Goal: Task Accomplishment & Management: Use online tool/utility

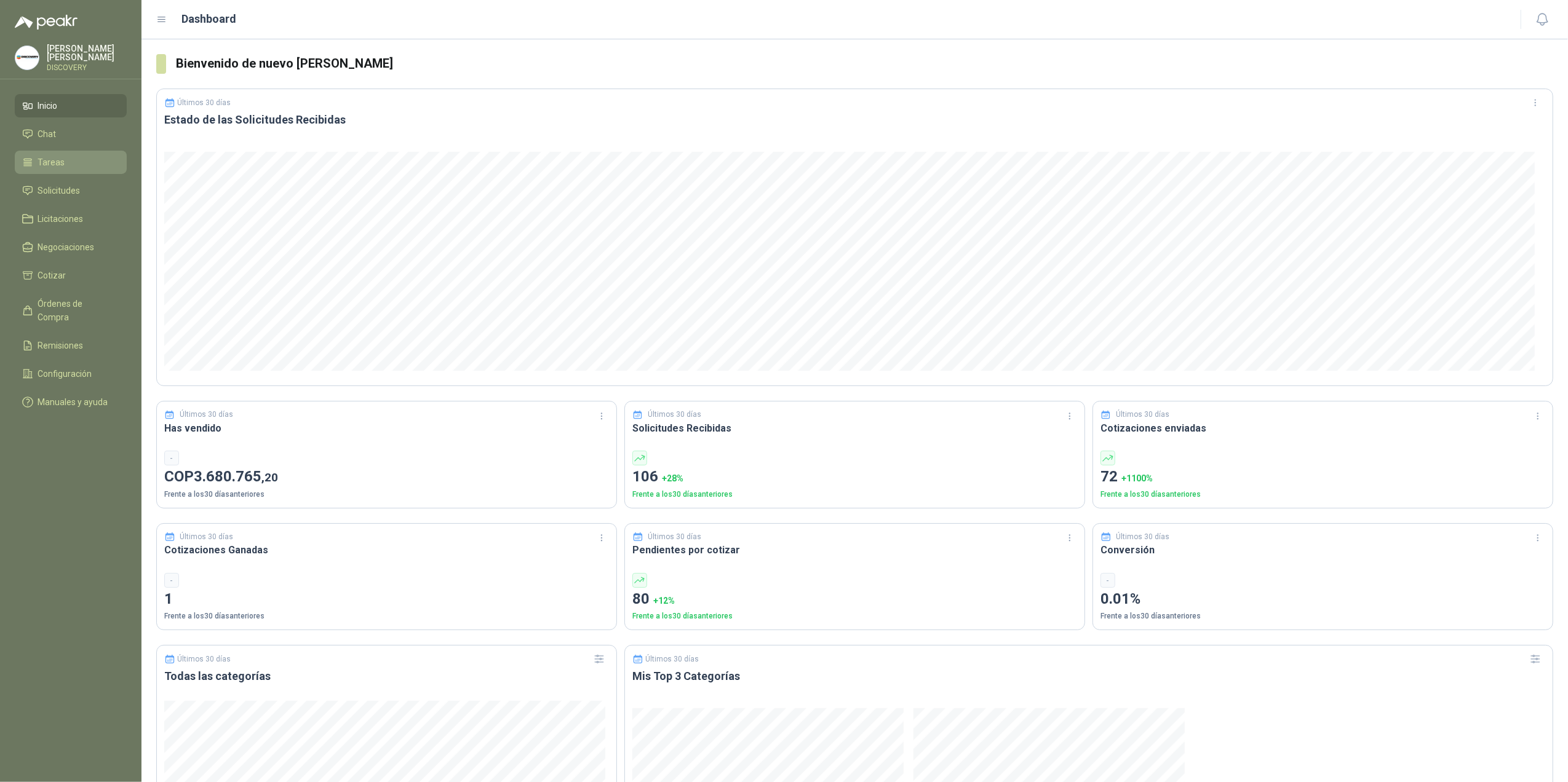
click at [54, 165] on span "Tareas" at bounding box center [51, 162] width 27 height 14
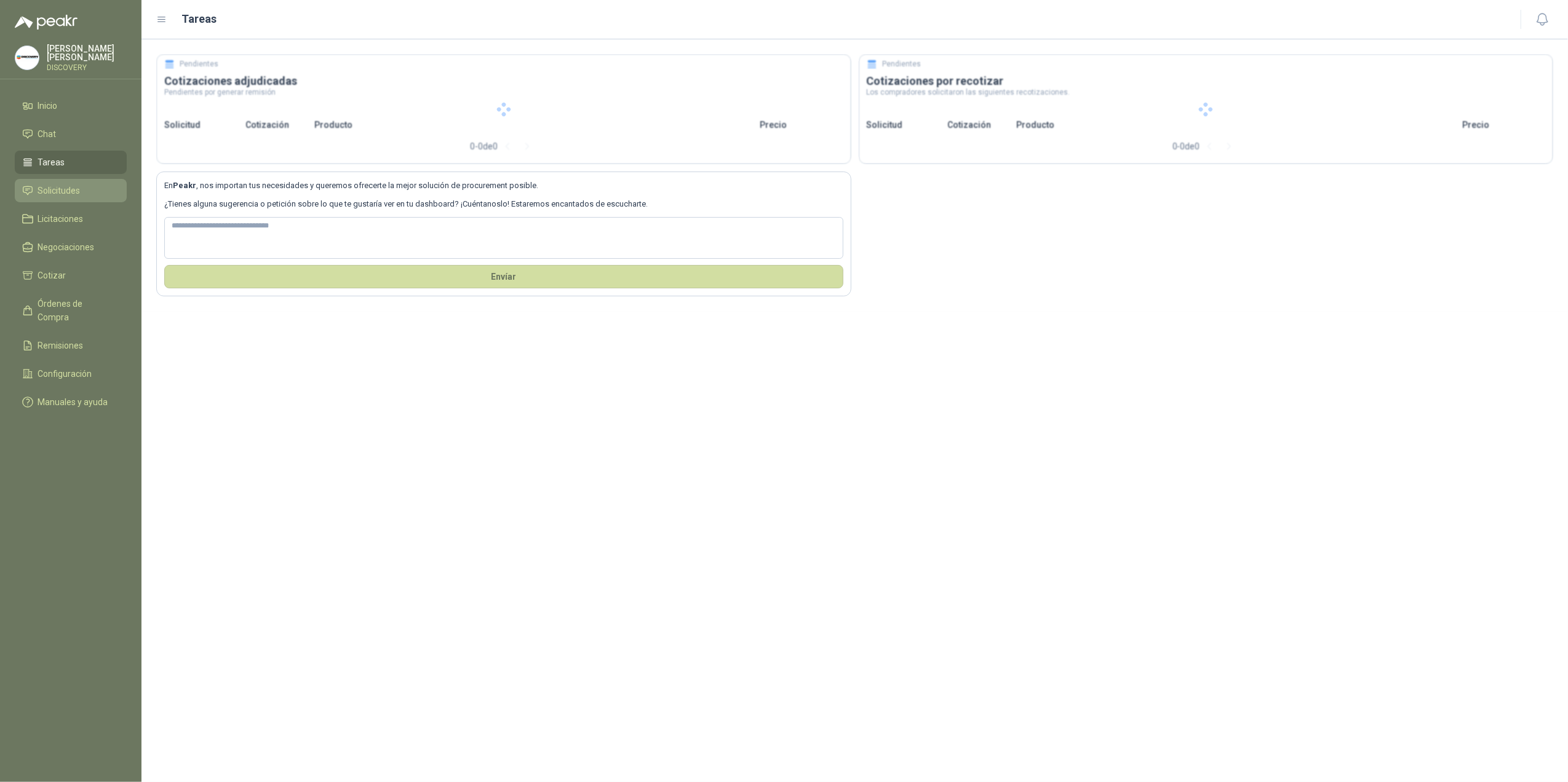
click at [44, 198] on link "Solicitudes" at bounding box center [70, 190] width 112 height 24
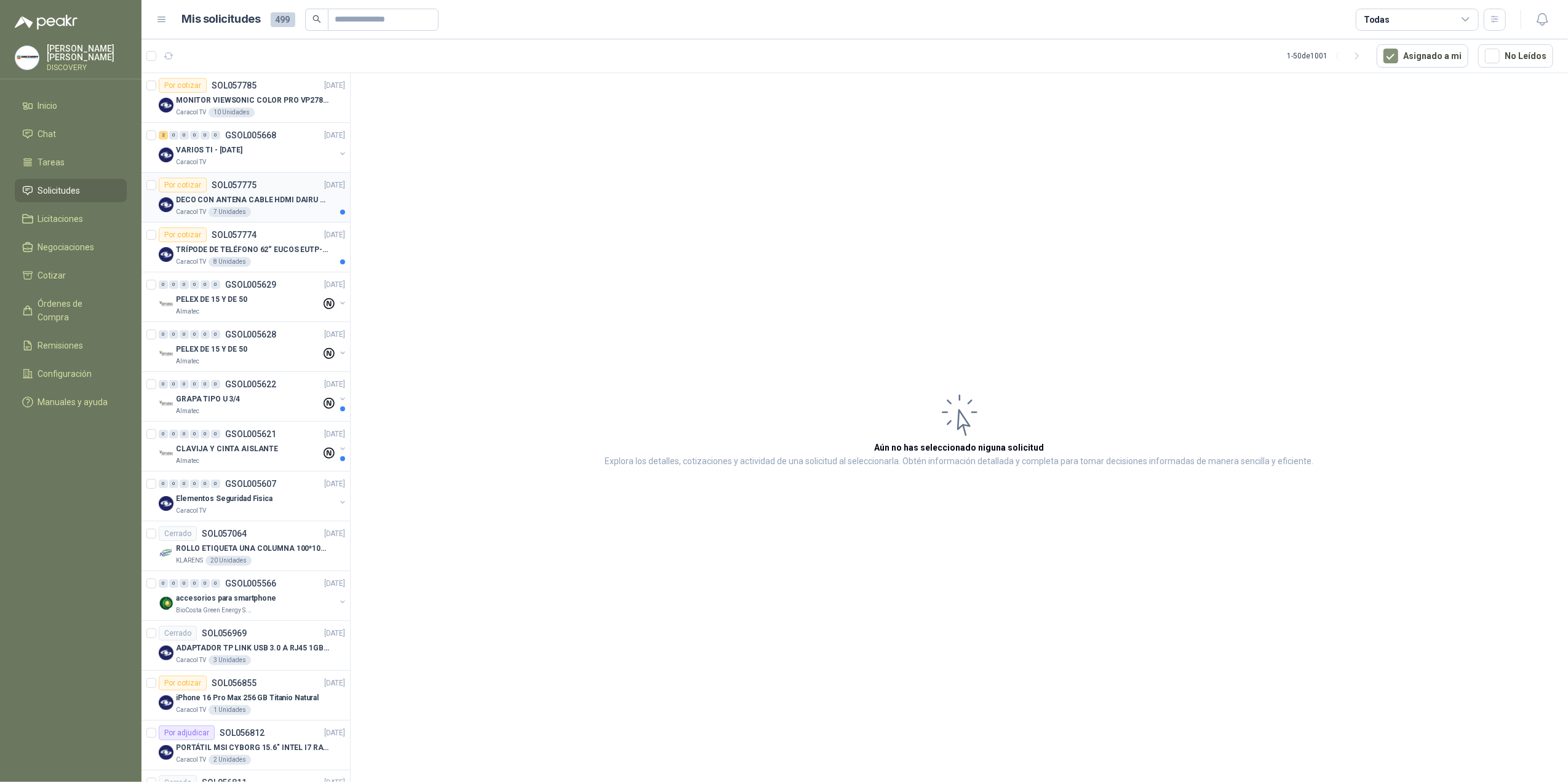
click at [229, 203] on p "DECO CON ANTENA CABLE HDMI DAIRU DR90014" at bounding box center [253, 200] width 153 height 11
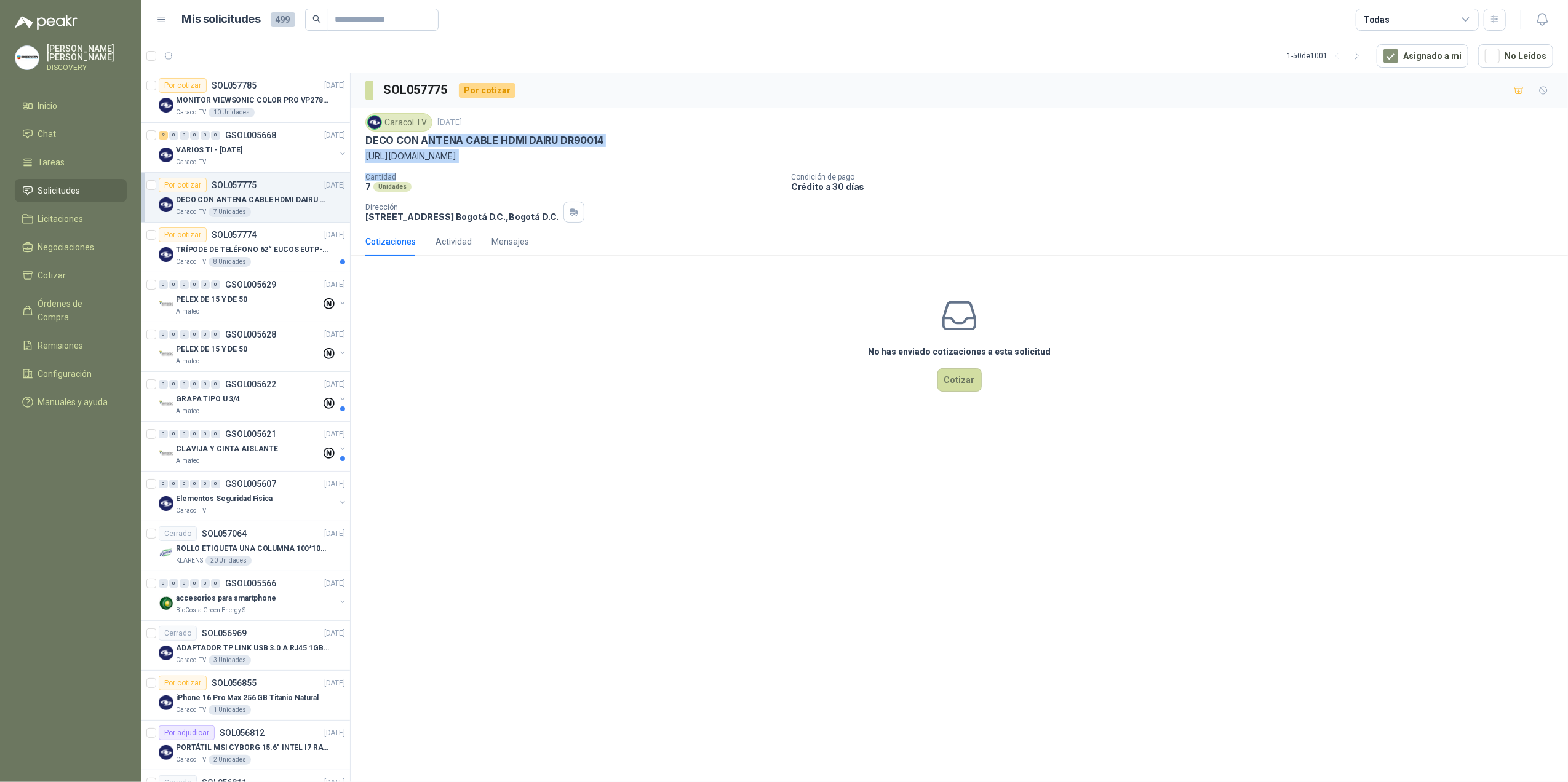
drag, startPoint x: 429, startPoint y: 148, endPoint x: 623, endPoint y: 171, distance: 195.4
click at [623, 171] on div "Caracol TV [DATE] DECO CON ANTENA CABLE HDMI DAIRU DR90014 [URL][DOMAIN_NAME] C…" at bounding box center [959, 168] width 1188 height 109
drag, startPoint x: 623, startPoint y: 171, endPoint x: 632, endPoint y: 173, distance: 9.2
click at [631, 173] on div "Caracol TV [DATE] DECO CON ANTENA CABLE HDMI DAIRU DR90014 [URL][DOMAIN_NAME] C…" at bounding box center [959, 168] width 1188 height 109
click at [176, 158] on p "Caracol TV" at bounding box center [191, 162] width 30 height 10
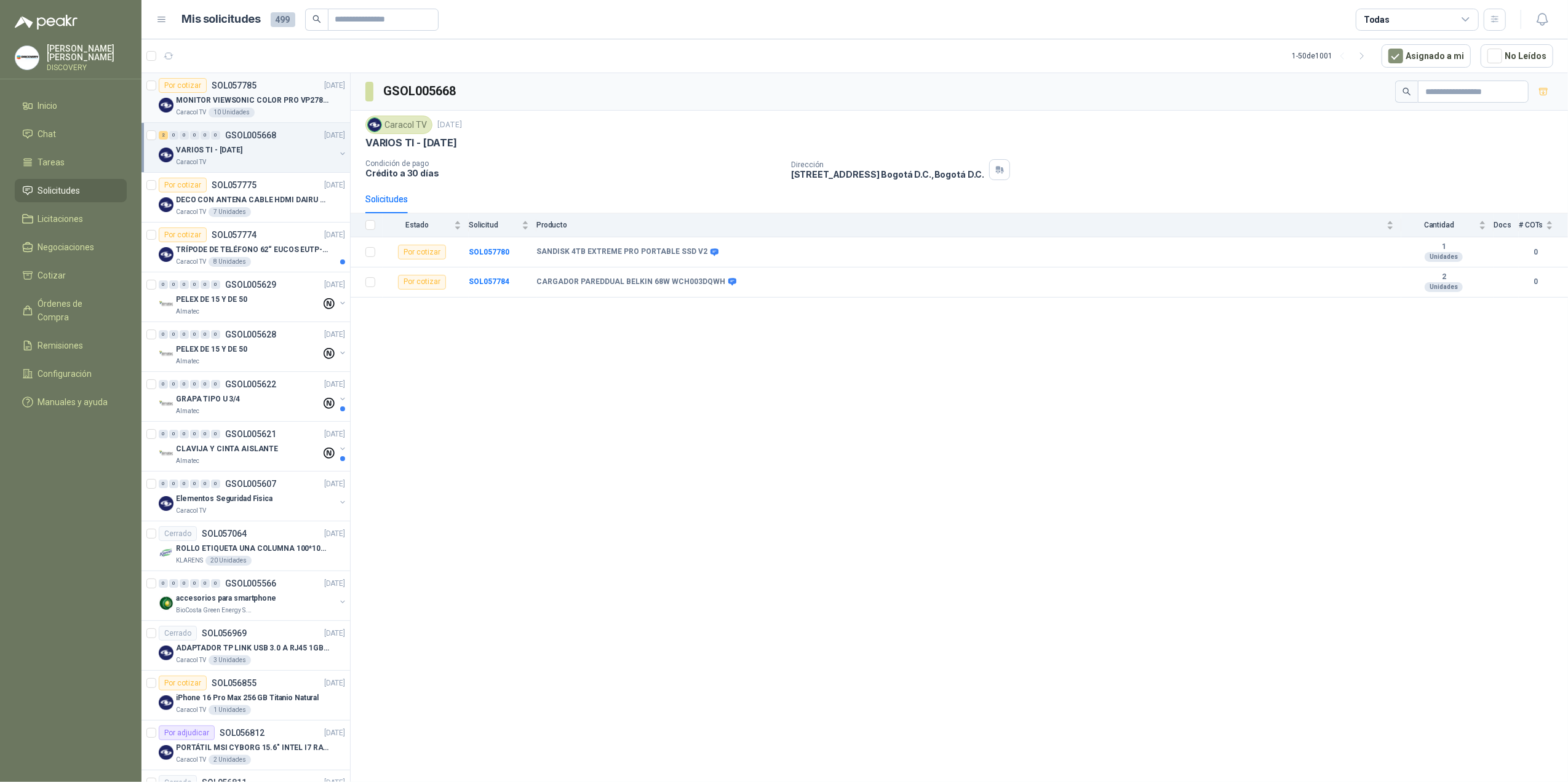
click at [276, 118] on article "Por cotizar SOL057785 [DATE] MONITOR VIEWSONIC COLOR PRO VP2786-4K Caracol TV 1…" at bounding box center [246, 98] width 209 height 50
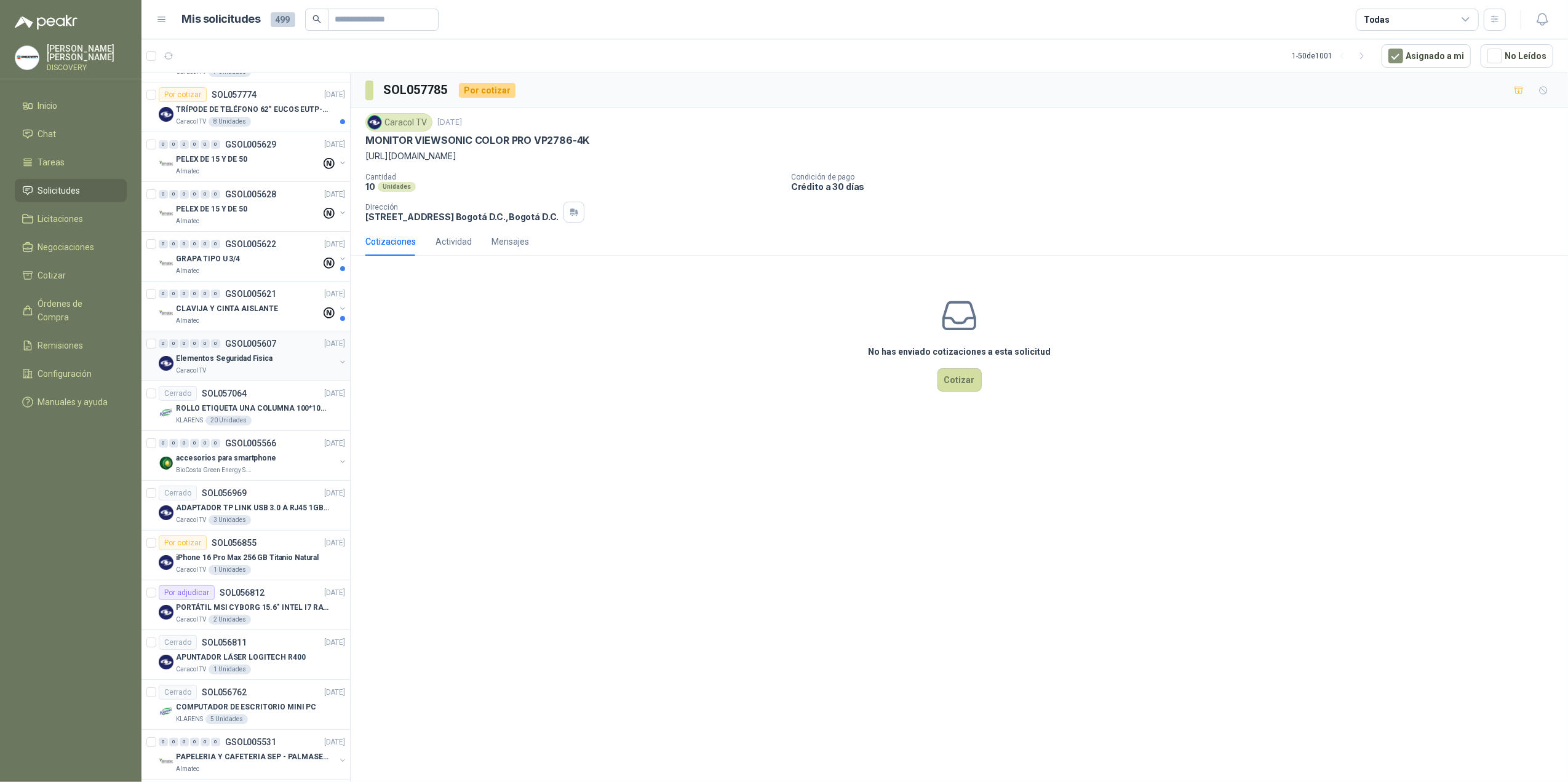
scroll to position [246, 0]
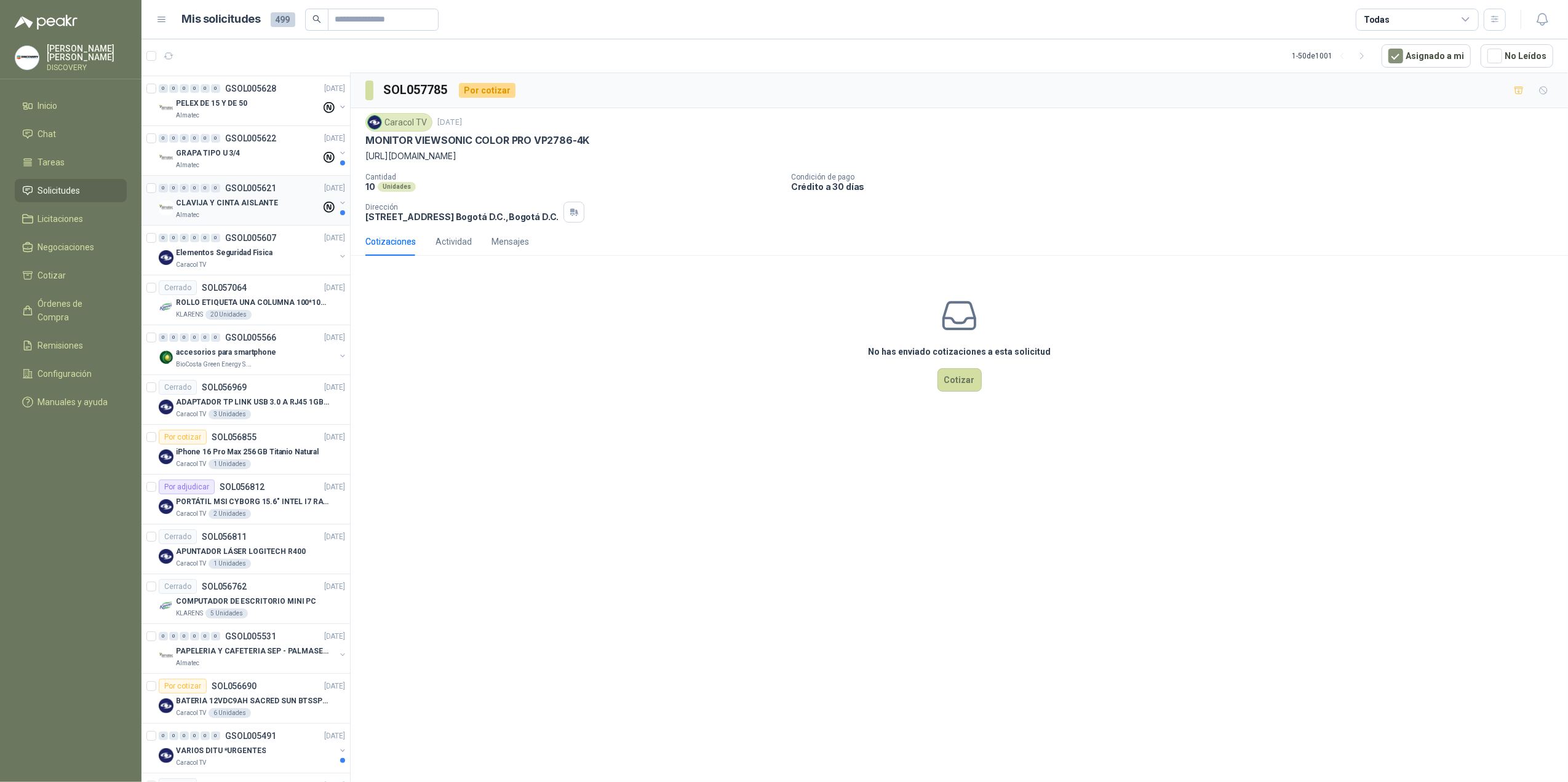
click at [271, 210] on div "CLAVIJA Y CINTA AISLANTE" at bounding box center [249, 203] width 145 height 15
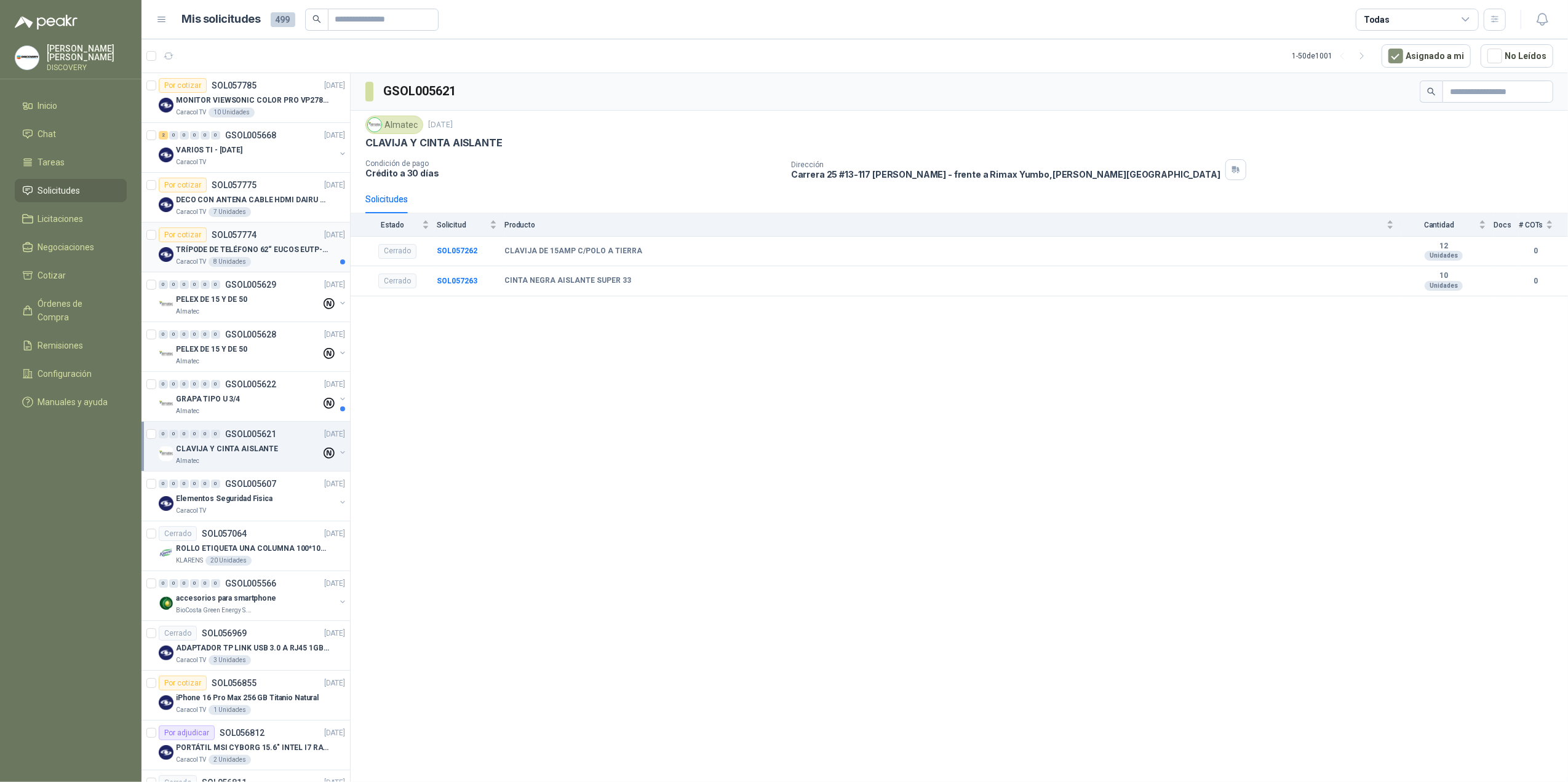
click at [252, 254] on p "TRÍPODE DE TELÉFONO 62“ EUCOS EUTP-010" at bounding box center [253, 250] width 153 height 11
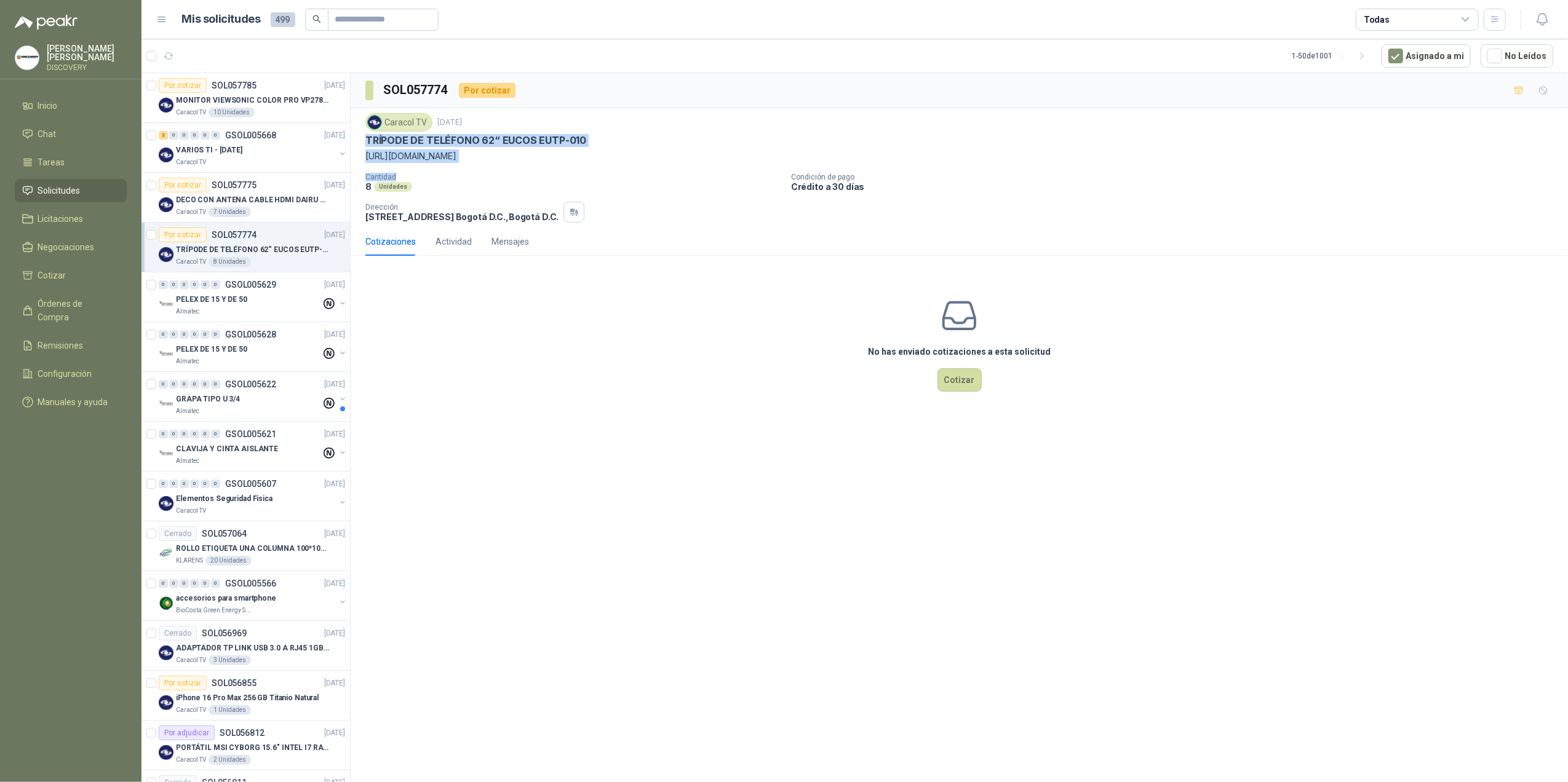
drag, startPoint x: 361, startPoint y: 139, endPoint x: 667, endPoint y: 176, distance: 308.2
click at [667, 176] on div "Caracol TV [DATE] TRÍPODE DE TELÉFONO 62“ EUCOS EUTP-010 [URL][DOMAIN_NAME] Can…" at bounding box center [959, 168] width 1217 height 119
drag, startPoint x: 667, startPoint y: 176, endPoint x: 674, endPoint y: 174, distance: 7.3
click at [667, 176] on p "Cantidad" at bounding box center [574, 177] width 416 height 9
drag, startPoint x: 367, startPoint y: 155, endPoint x: 954, endPoint y: 158, distance: 587.0
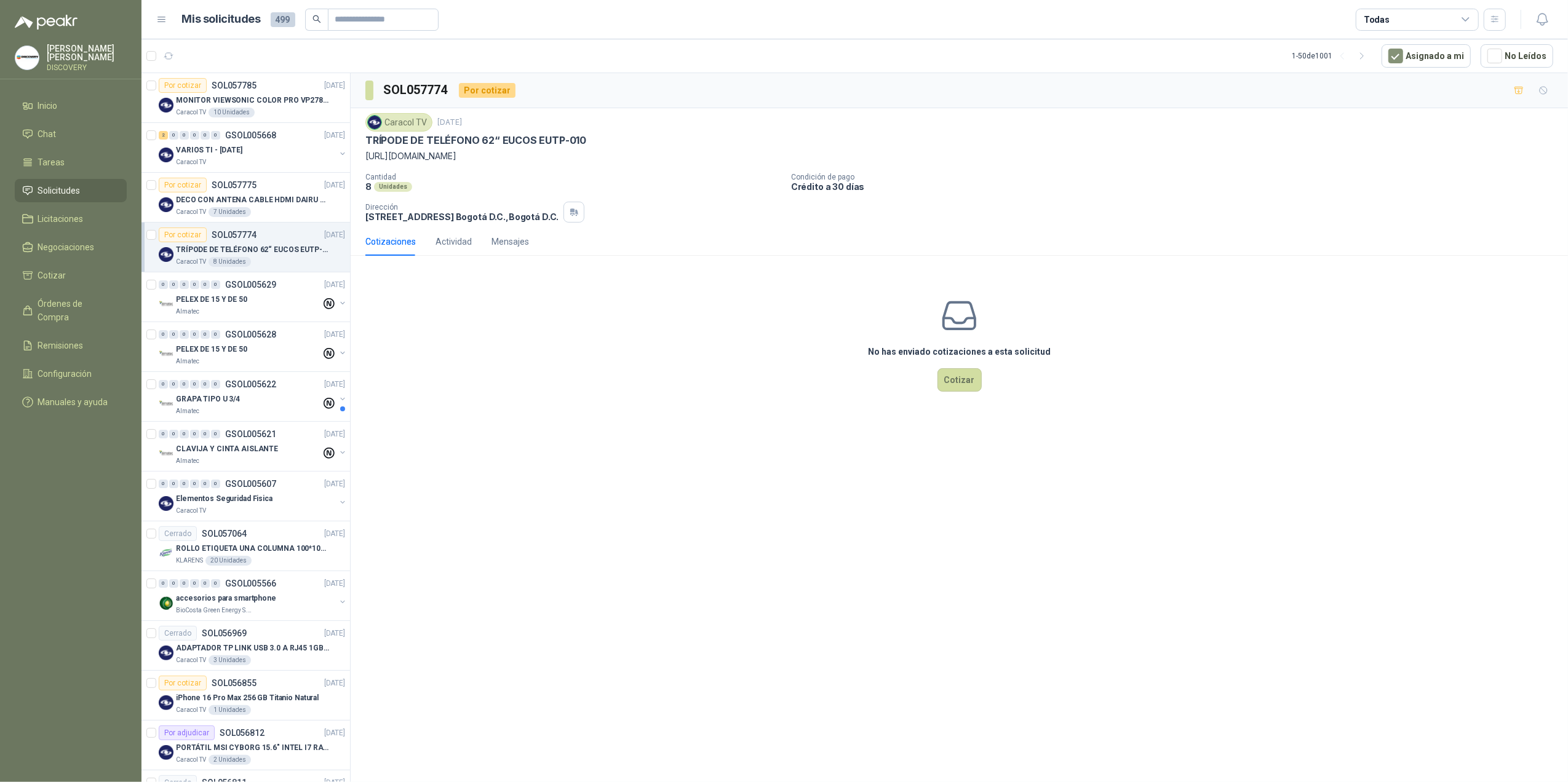
click at [954, 158] on p "[URL][DOMAIN_NAME]" at bounding box center [959, 156] width 1188 height 14
copy p "[URL][DOMAIN_NAME]"
drag, startPoint x: 451, startPoint y: 311, endPoint x: 445, endPoint y: 306, distance: 7.8
click at [451, 311] on div "No has enviado cotizaciones a esta solicitud Cotizar" at bounding box center [959, 344] width 1217 height 157
click at [288, 402] on div "GRAPA TIPO U 3/4" at bounding box center [249, 399] width 145 height 15
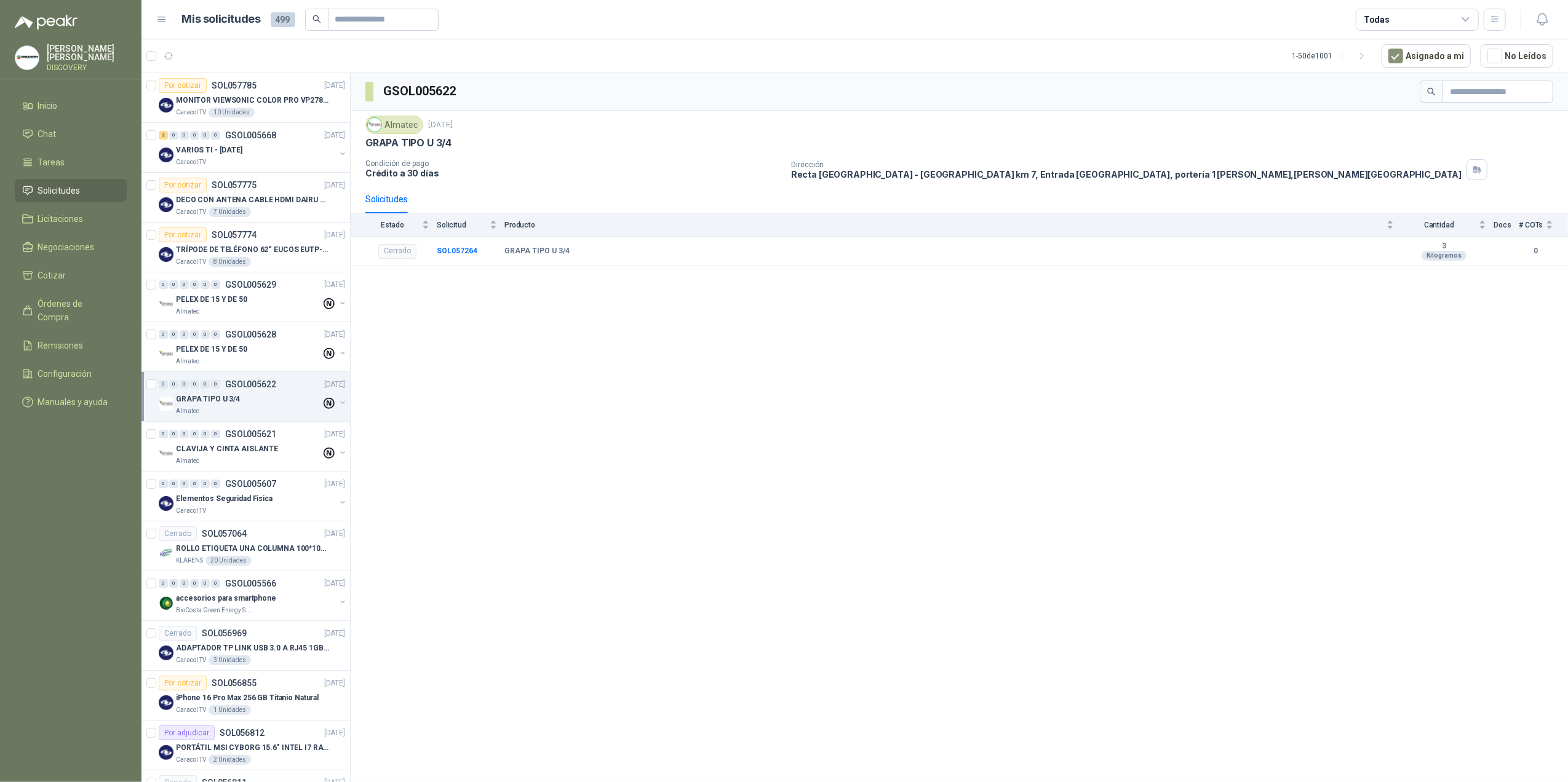
click at [1420, 9] on div "Todas" at bounding box center [1417, 20] width 123 height 22
click at [1417, 73] on div "99+ Por cotizar" at bounding box center [1397, 70] width 63 height 10
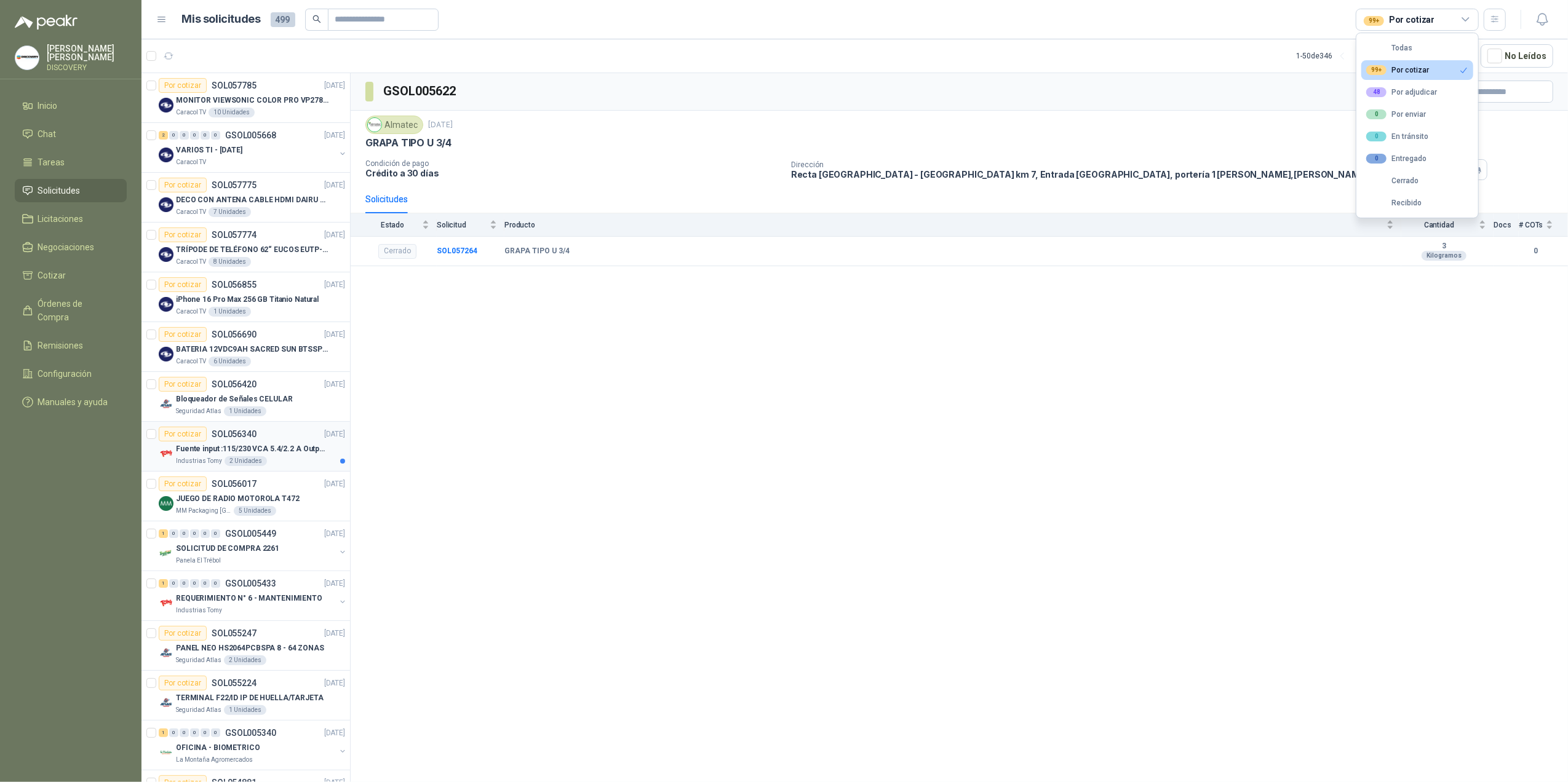
click at [290, 448] on p "Fuente input :115/230 VCA 5.4/2.2 A Output: 24 VDC 10 A 47-63 Hz" at bounding box center [253, 449] width 153 height 11
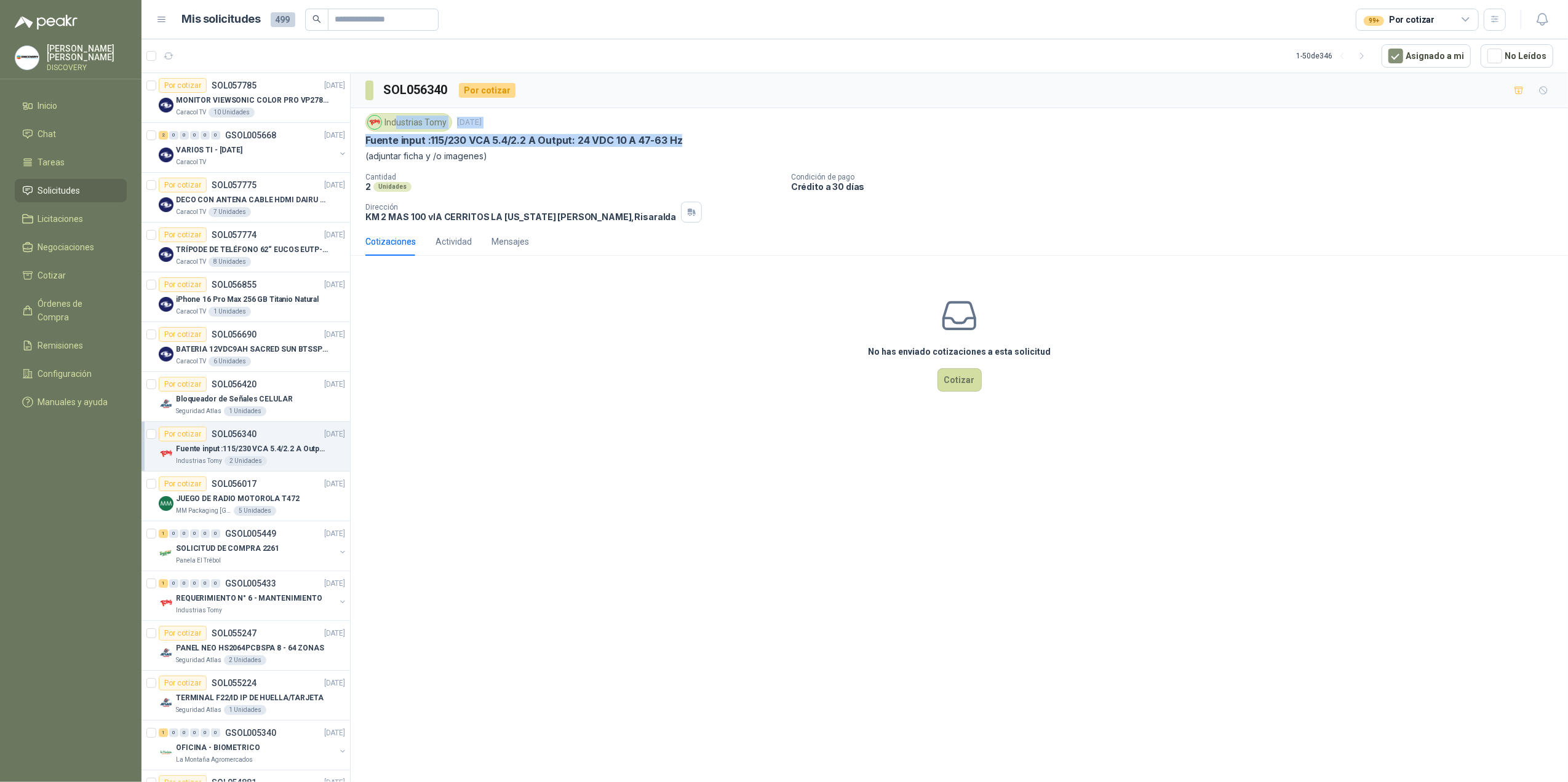
drag, startPoint x: 472, startPoint y: 133, endPoint x: 396, endPoint y: 134, distance: 76.0
click at [396, 134] on div "Industrias Tomy [DATE] Fuente input :115/230 VCA 5.4/2.2 A Output: 24 VDC 10 A …" at bounding box center [959, 138] width 1188 height 50
drag, startPoint x: 396, startPoint y: 134, endPoint x: 389, endPoint y: 155, distance: 22.1
click at [389, 155] on p "(adjuntar ficha y /o imagenes)" at bounding box center [959, 156] width 1188 height 14
click at [261, 101] on p "MONITOR VIEWSONIC COLOR PRO VP2786-4K" at bounding box center [253, 100] width 153 height 11
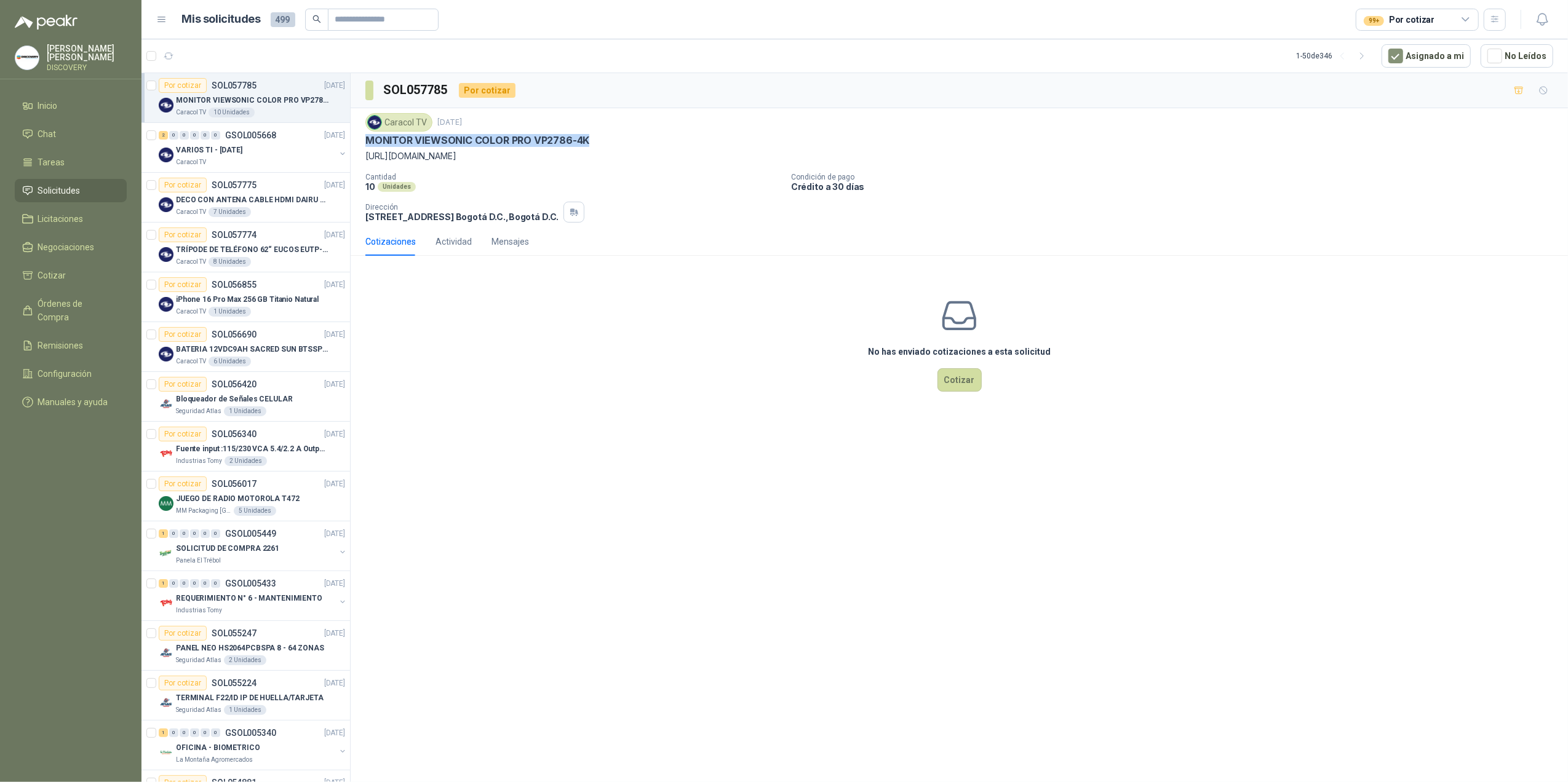
drag, startPoint x: 365, startPoint y: 139, endPoint x: 588, endPoint y: 135, distance: 223.0
click at [588, 135] on div "MONITOR VIEWSONIC COLOR PRO VP2786-4K" at bounding box center [959, 140] width 1188 height 13
copy p "MONITOR VIEWSONIC COLOR PRO VP2786-4K"
